Goal: Task Accomplishment & Management: Use online tool/utility

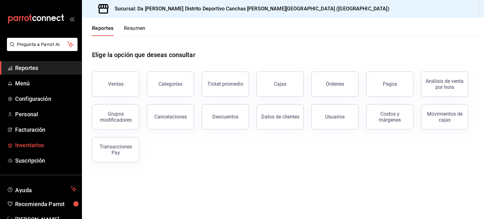
click at [47, 147] on span "Inventarios" at bounding box center [45, 145] width 61 height 9
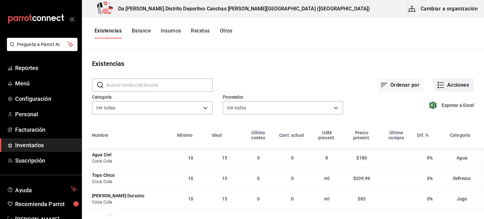
click at [448, 84] on button "Acciones" at bounding box center [453, 84] width 41 height 13
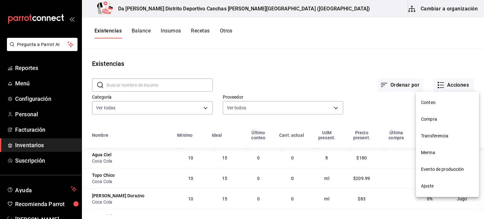
click at [438, 102] on span "Conteo" at bounding box center [447, 102] width 53 height 7
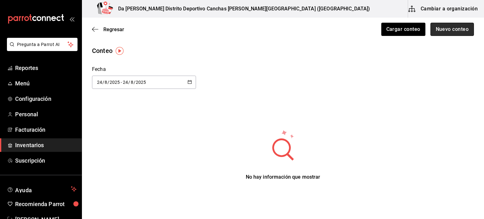
click at [449, 29] on button "Nuevo conteo" at bounding box center [452, 29] width 44 height 13
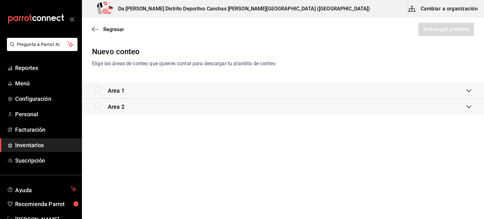
click at [437, 92] on div "Area 1" at bounding box center [281, 90] width 372 height 9
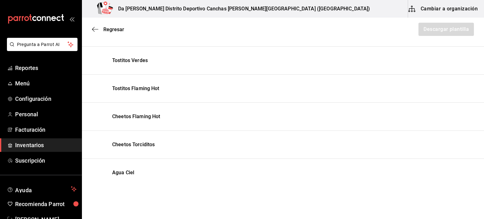
scroll to position [2092, 0]
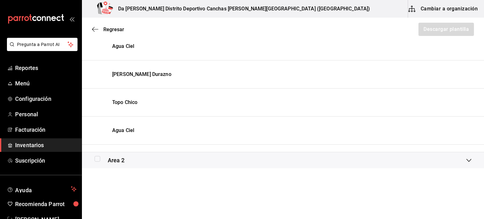
click at [353, 158] on div "Area 2" at bounding box center [281, 160] width 372 height 9
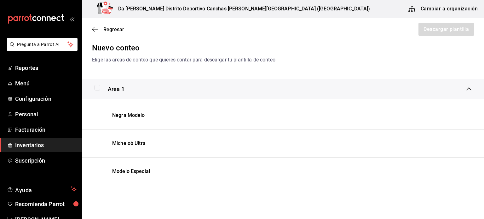
scroll to position [0, 0]
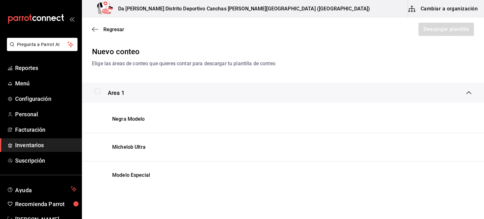
click at [97, 92] on input "checkbox" at bounding box center [98, 92] width 6 height 6
checkbox input "true"
click at [454, 31] on button "Descargar plantilla" at bounding box center [446, 29] width 56 height 13
